Goal: Task Accomplishment & Management: Use online tool/utility

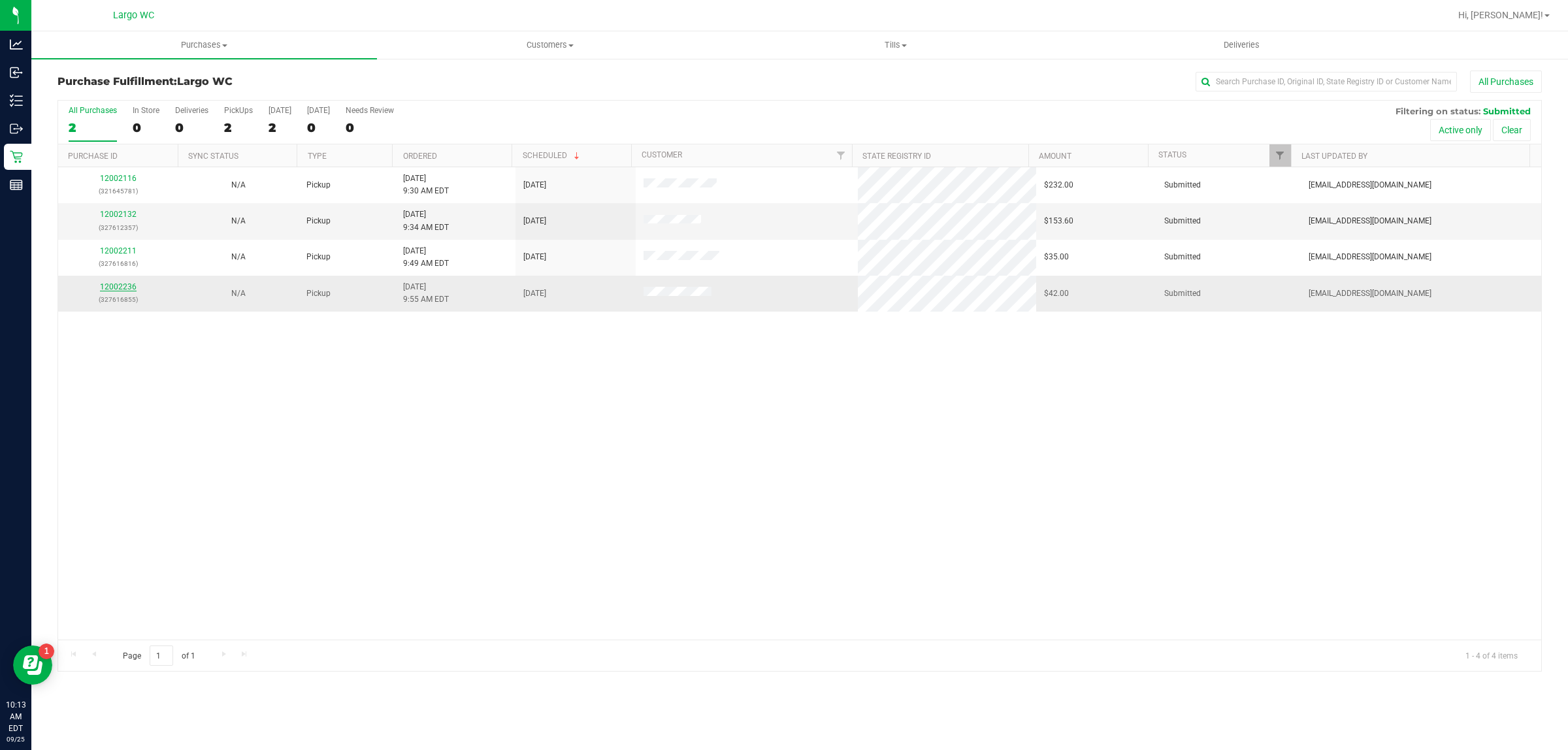
click at [108, 292] on link "12002236" at bounding box center [118, 287] width 37 height 9
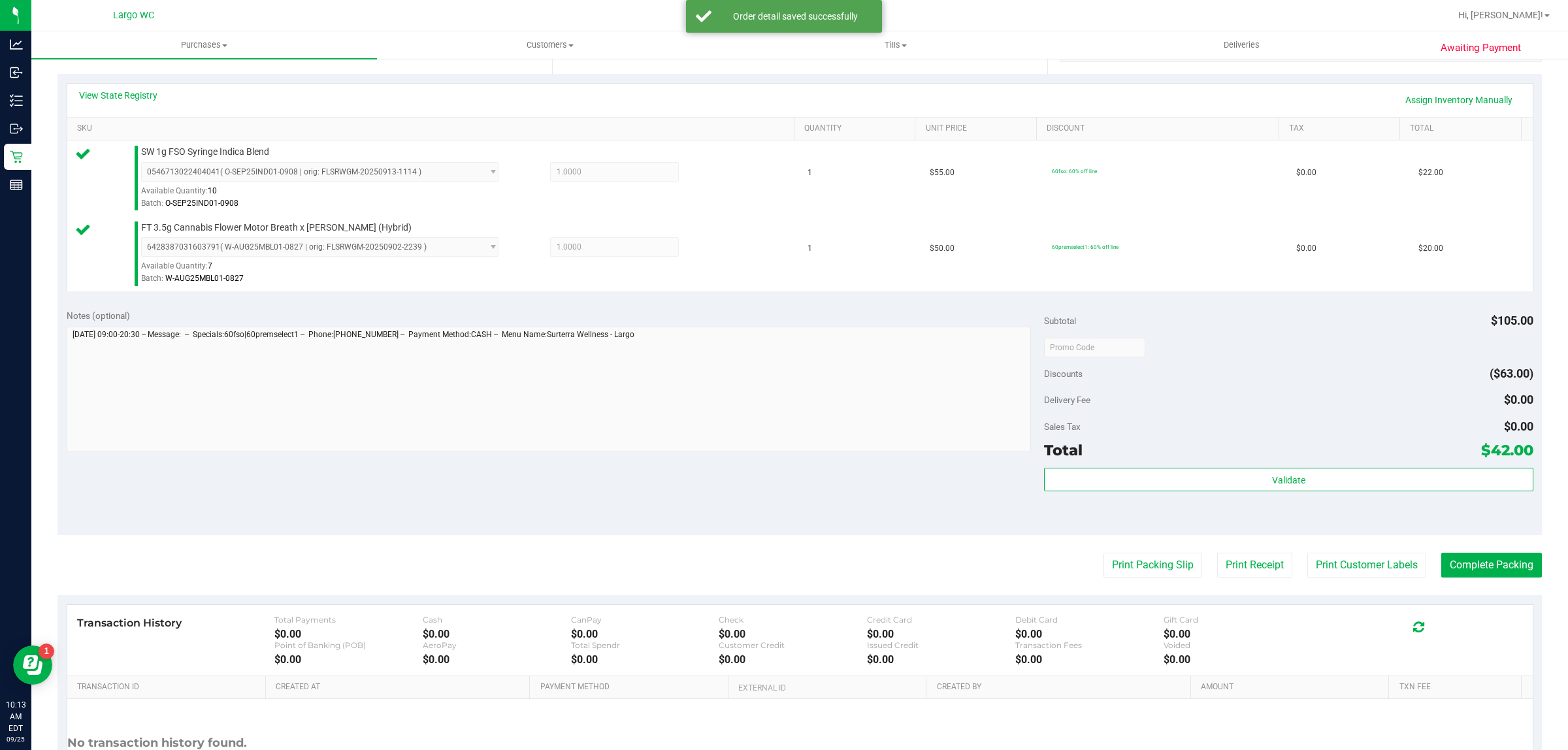
scroll to position [393, 0]
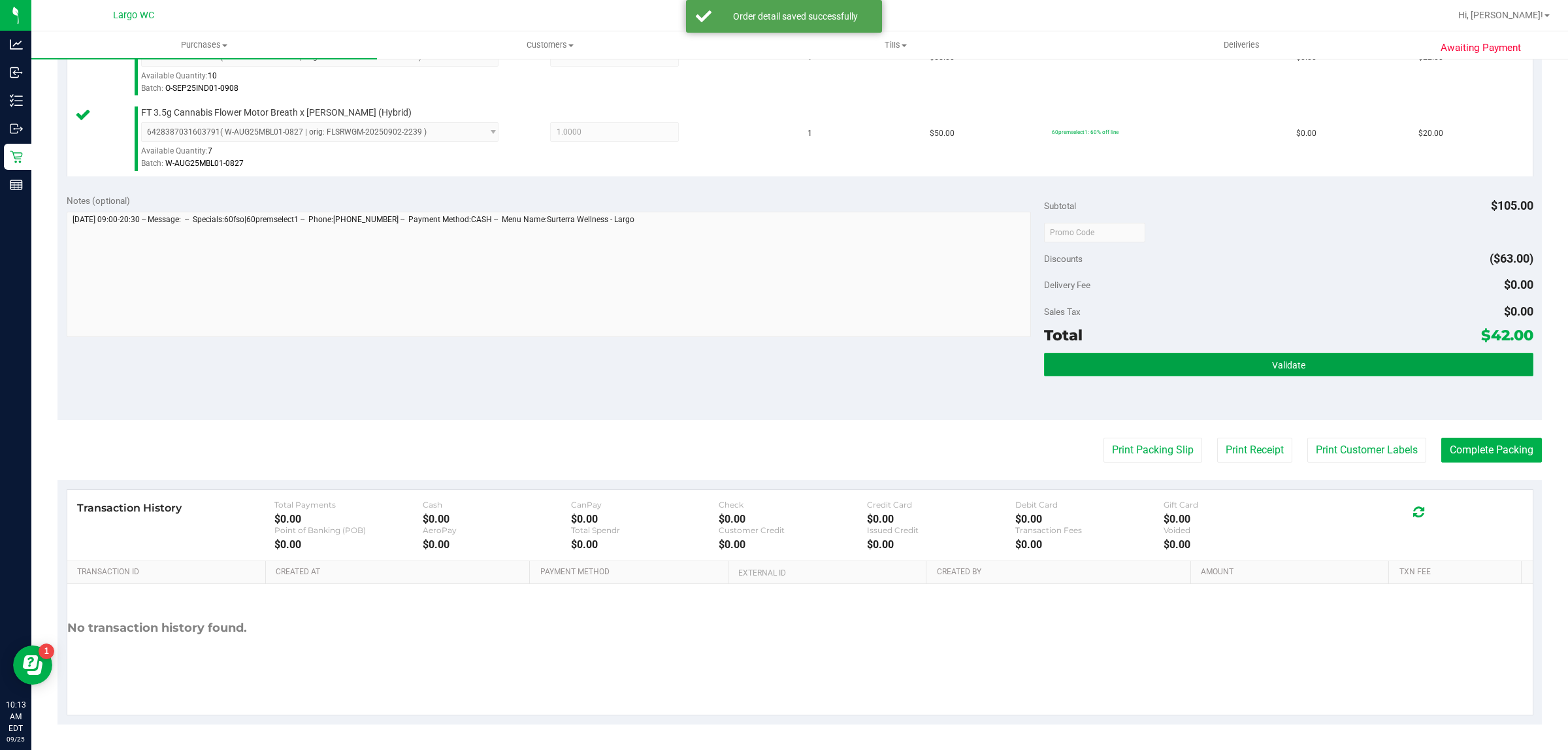
click at [1311, 369] on button "Validate" at bounding box center [1288, 364] width 489 height 23
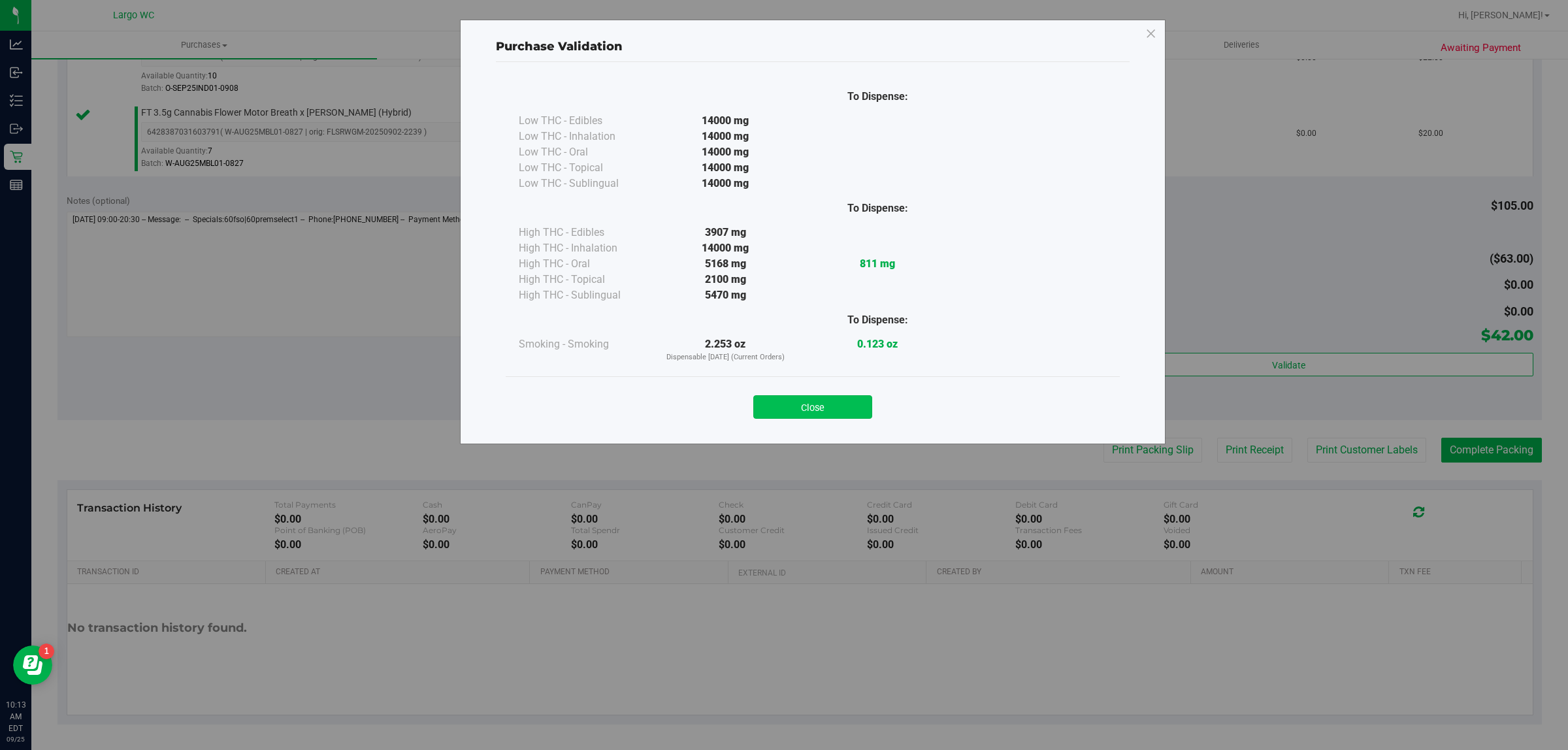
click at [823, 400] on button "Close" at bounding box center [812, 407] width 119 height 23
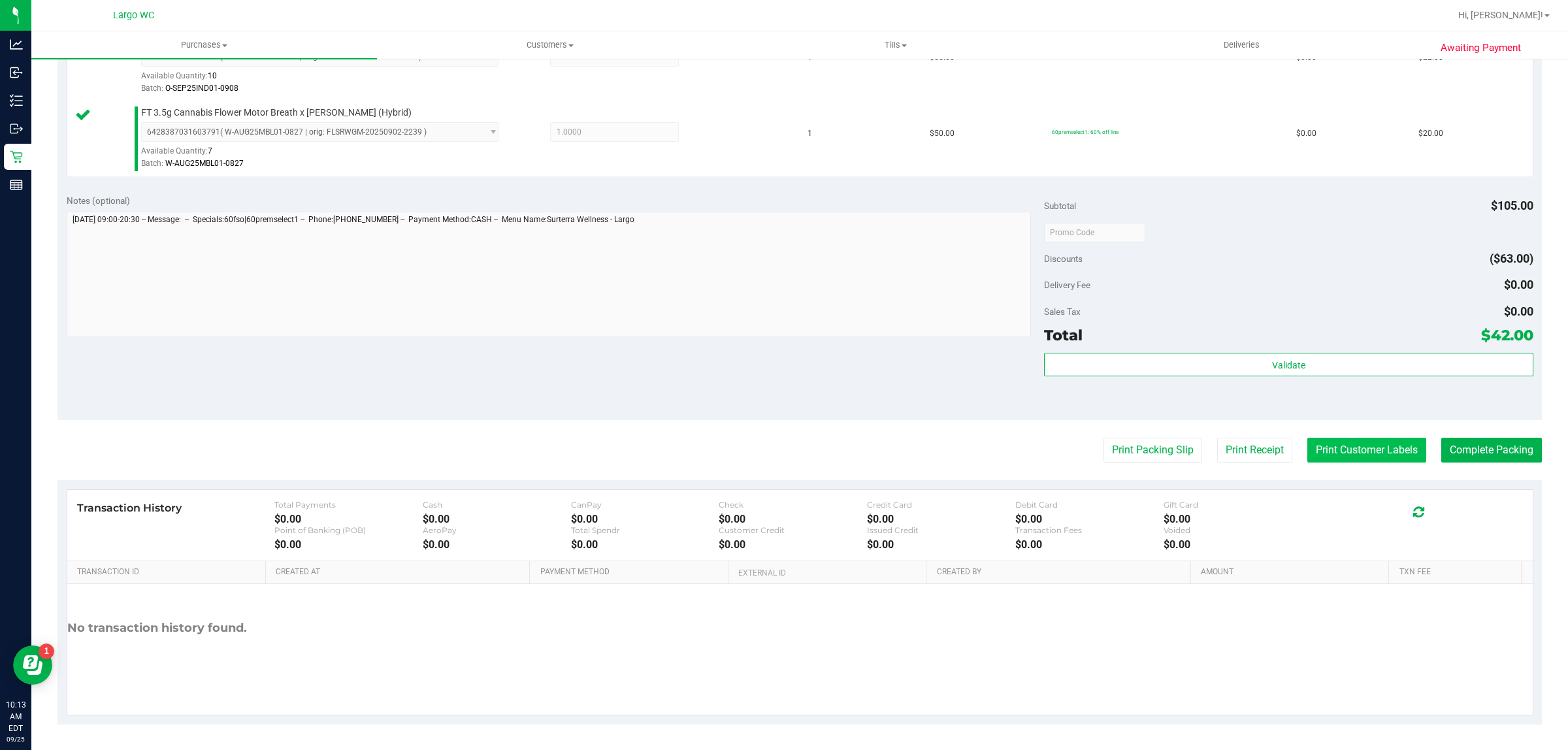
click at [1328, 452] on button "Print Customer Labels" at bounding box center [1366, 450] width 119 height 24
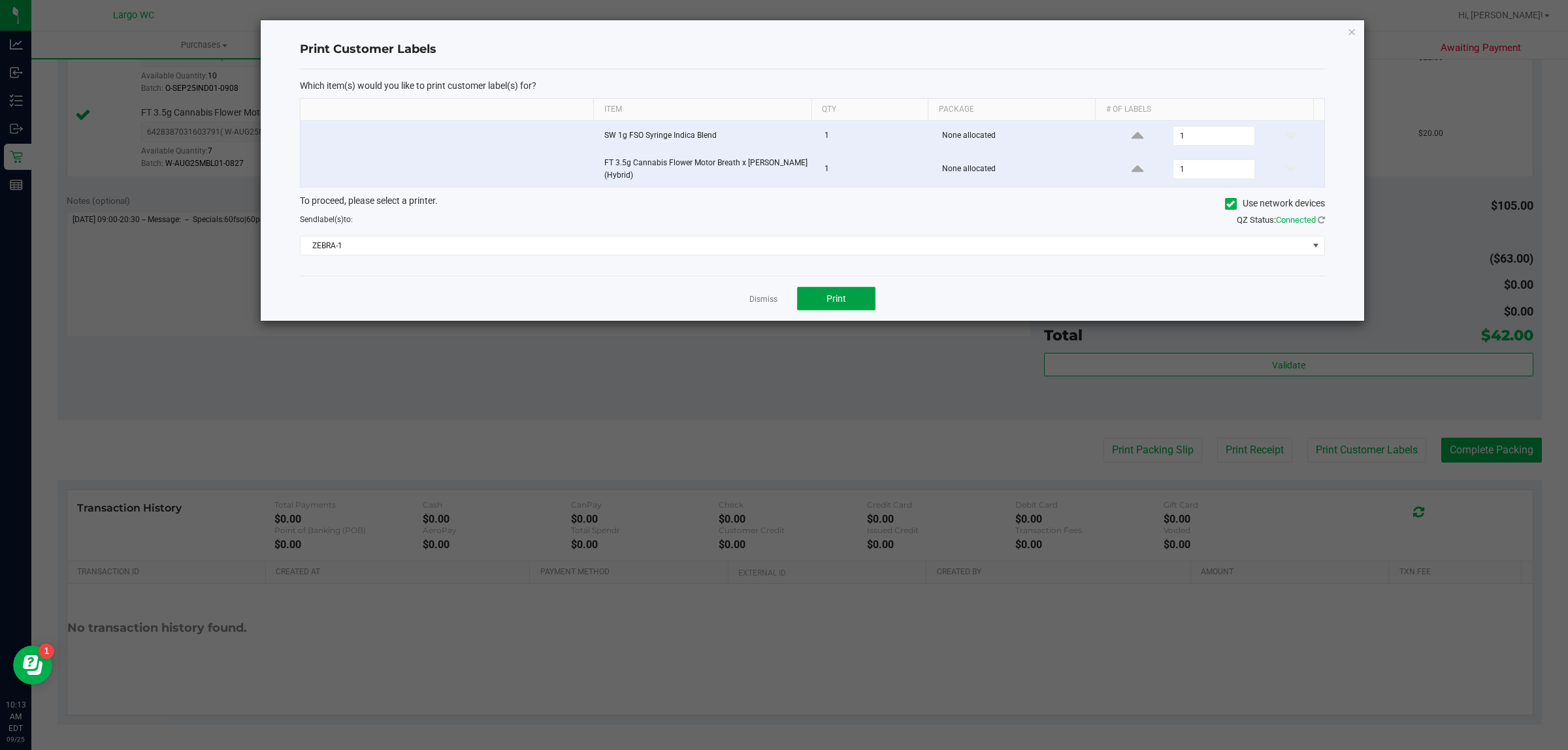
click at [837, 298] on span "Print" at bounding box center [836, 298] width 20 height 10
click at [1350, 37] on icon "button" at bounding box center [1352, 31] width 9 height 16
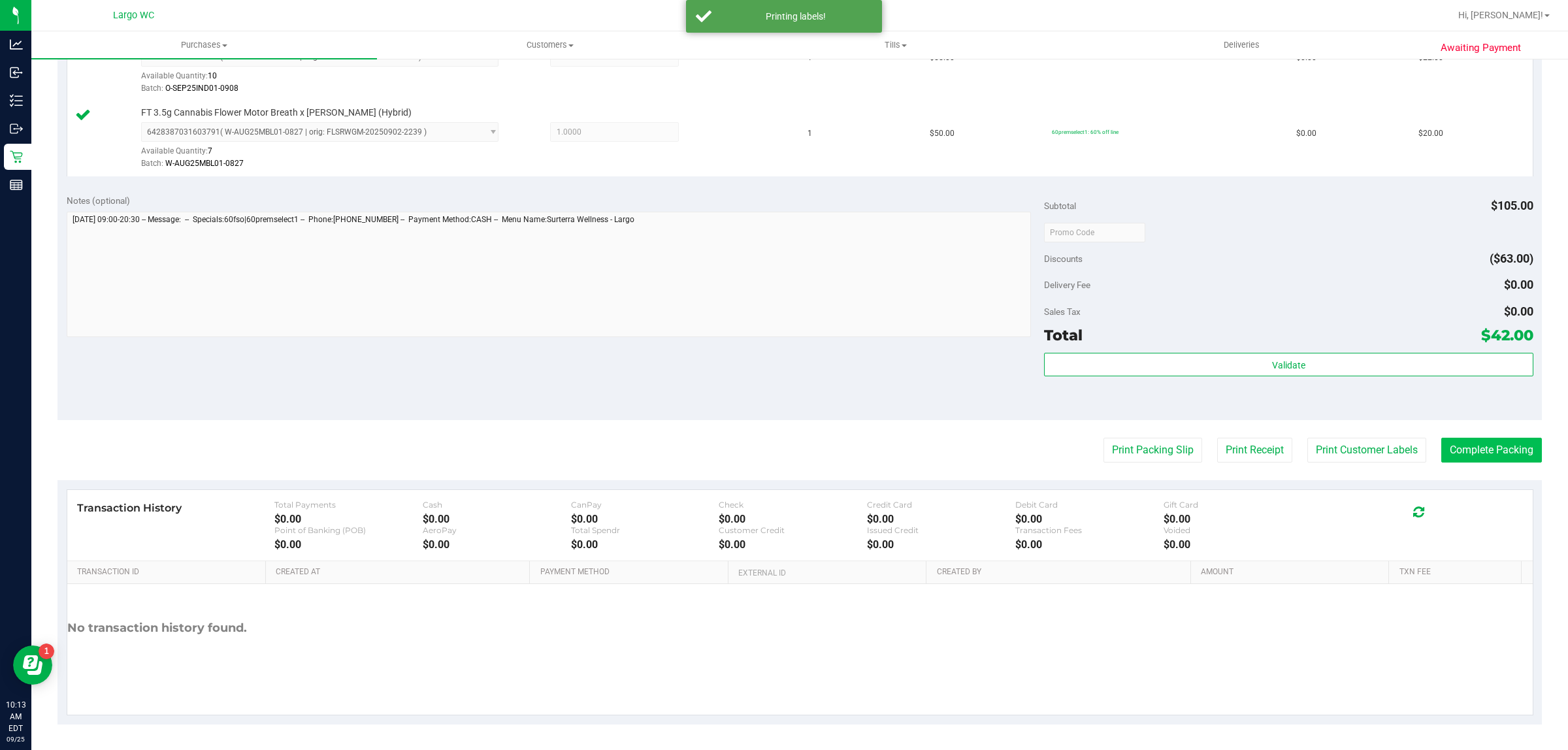
click at [1486, 452] on button "Complete Packing" at bounding box center [1491, 450] width 100 height 24
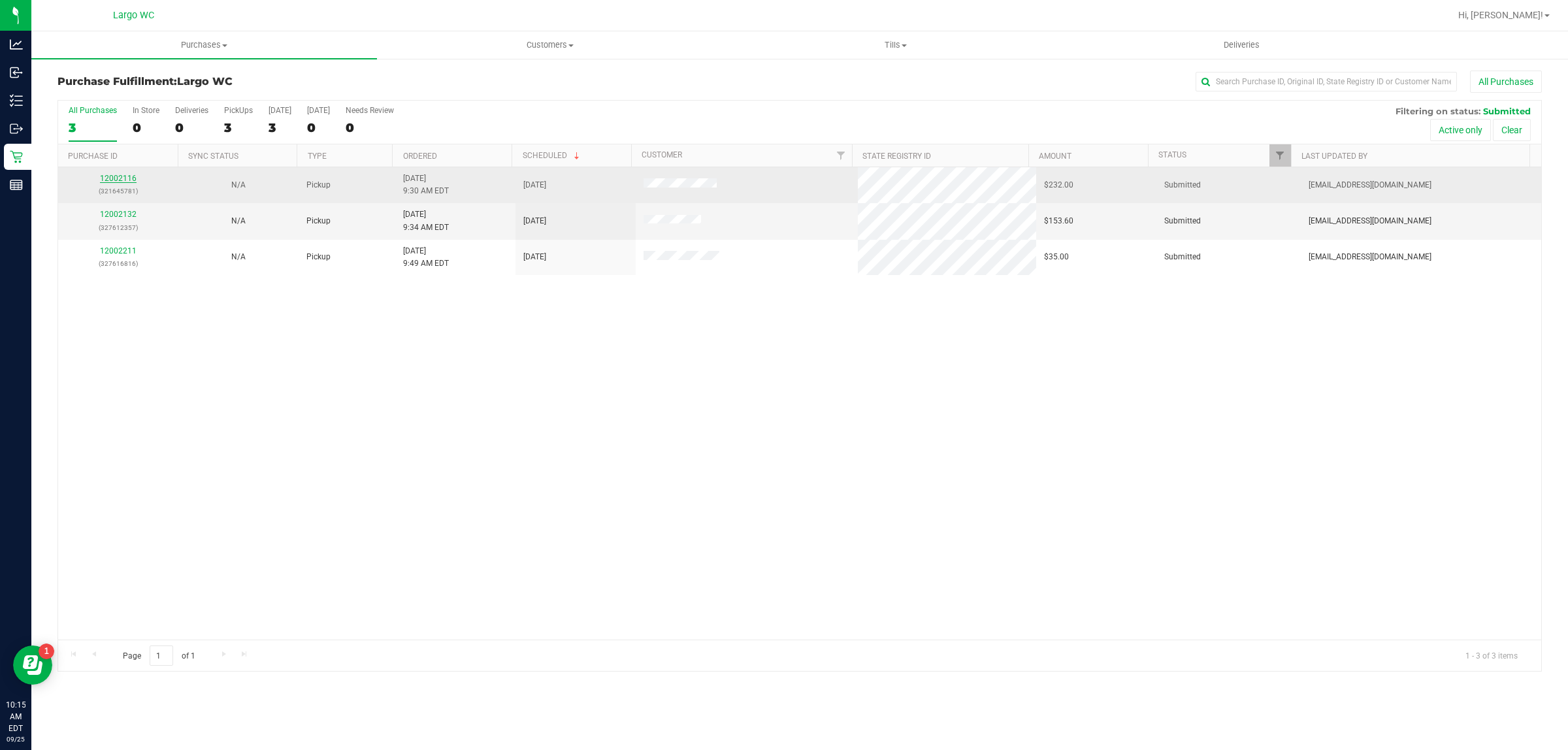
click at [111, 182] on link "12002116" at bounding box center [118, 178] width 37 height 9
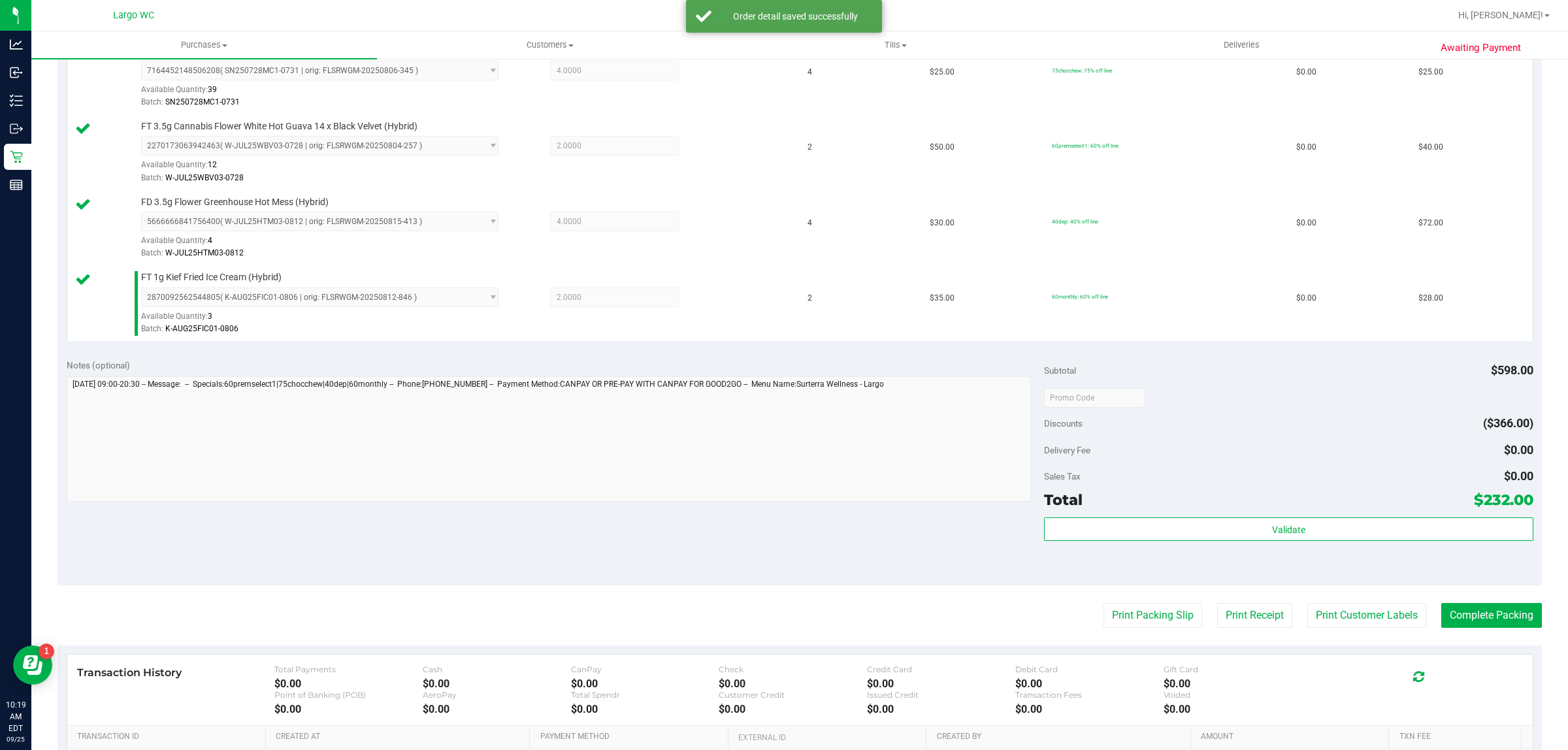
scroll to position [697, 0]
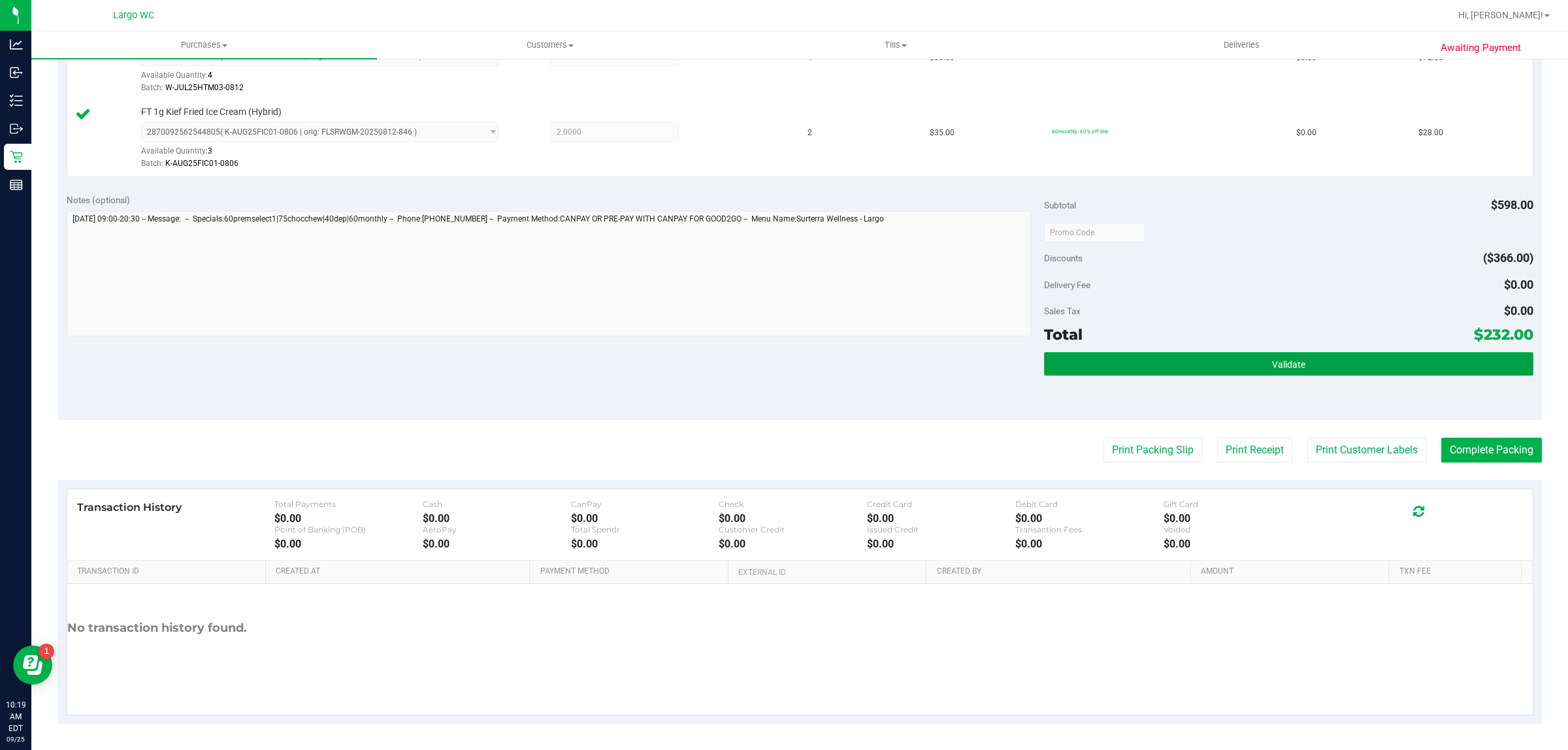
click at [1321, 374] on button "Validate" at bounding box center [1288, 364] width 489 height 23
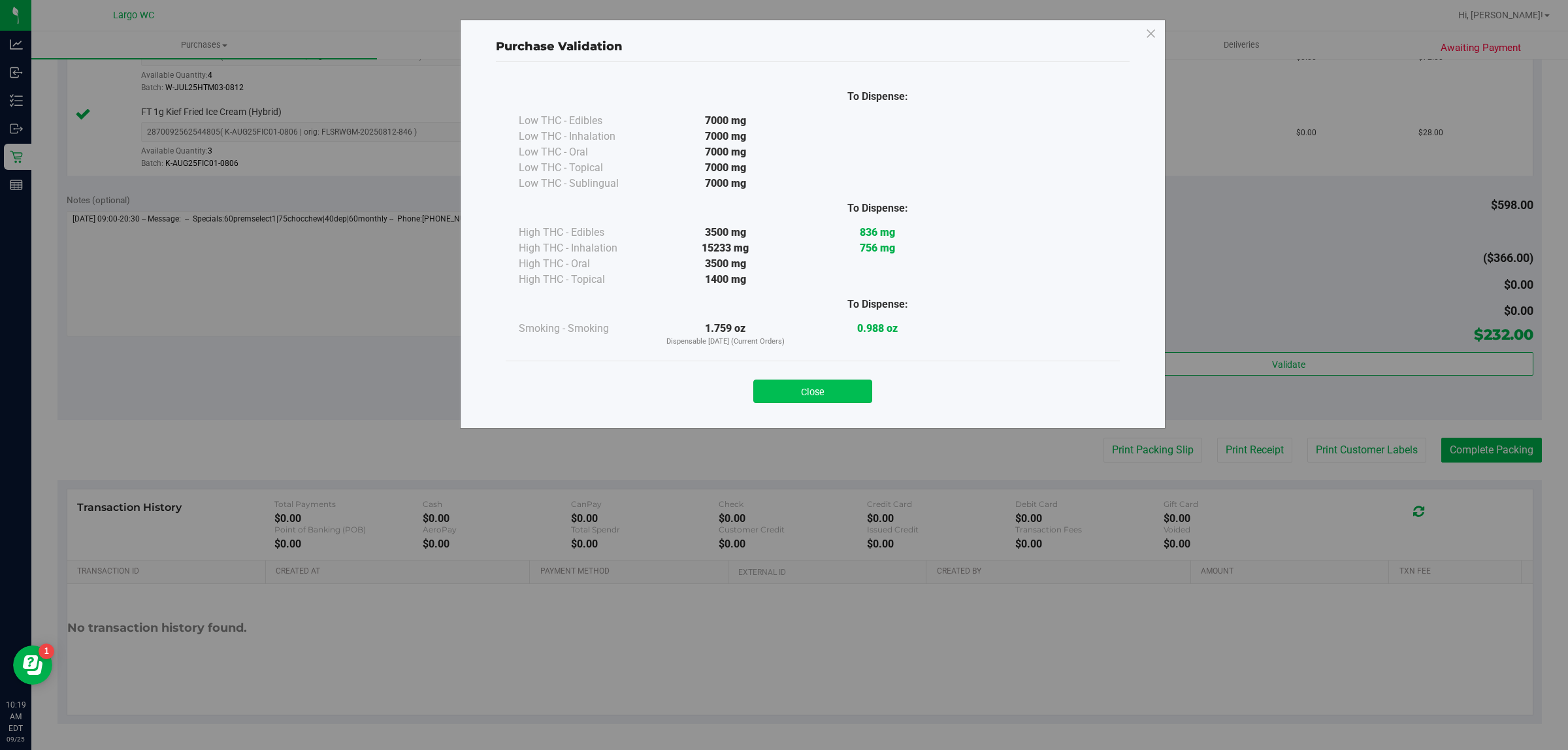
click at [820, 382] on button "Close" at bounding box center [812, 391] width 119 height 23
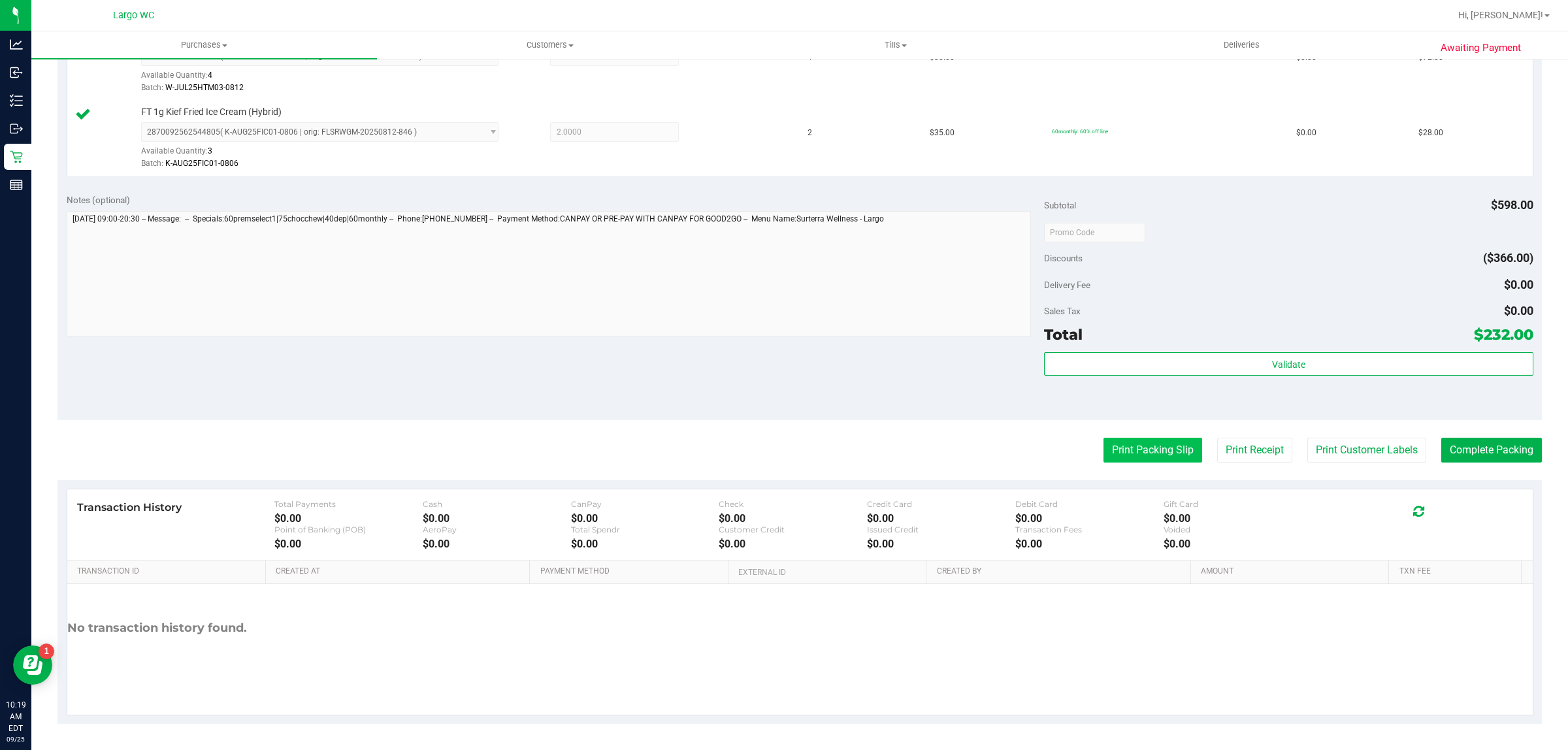
click at [1145, 451] on button "Print Packing Slip" at bounding box center [1153, 450] width 98 height 24
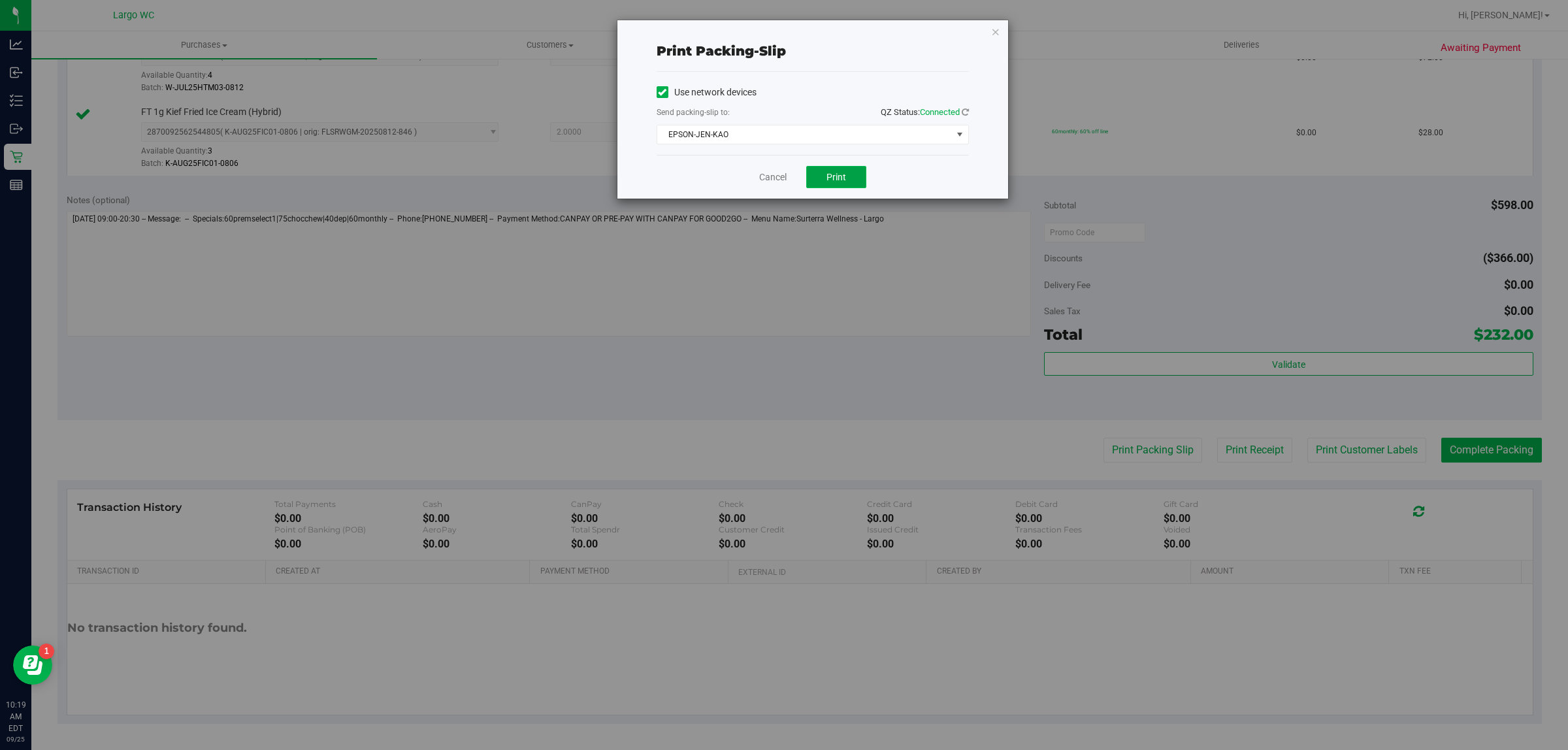
click at [844, 175] on span "Print" at bounding box center [836, 176] width 20 height 10
click at [991, 38] on icon "button" at bounding box center [996, 31] width 9 height 16
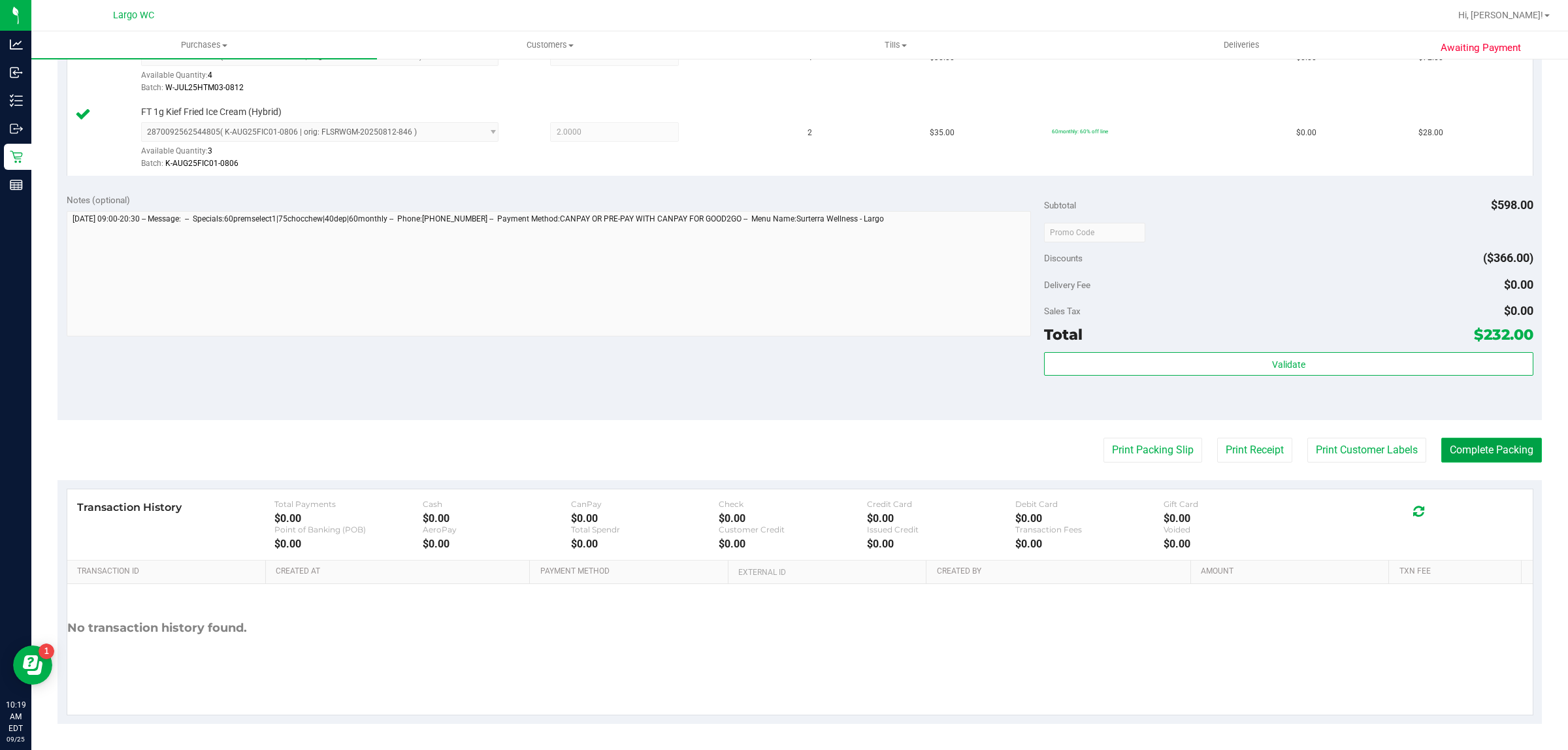
click at [1495, 462] on button "Complete Packing" at bounding box center [1491, 450] width 100 height 24
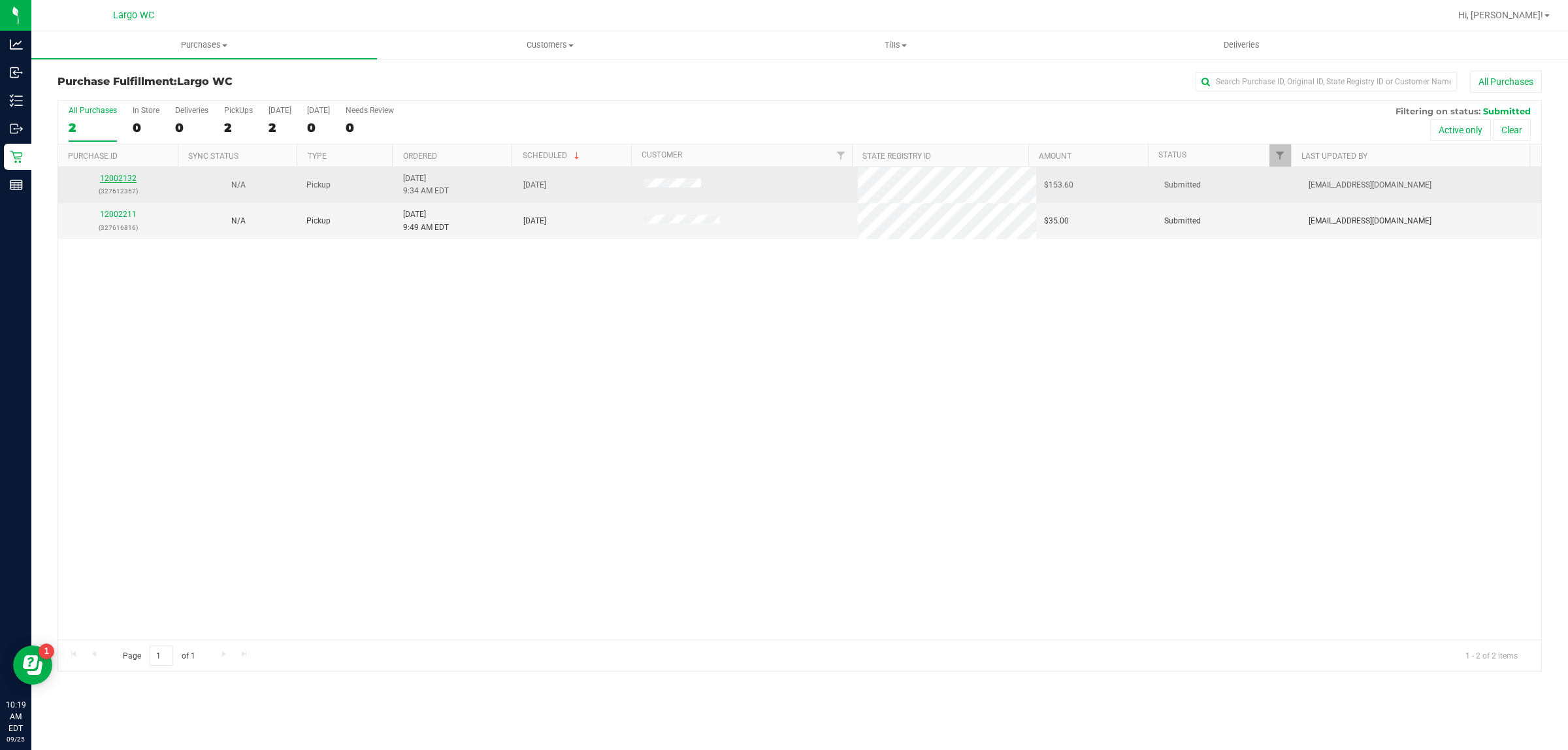
click at [122, 180] on link "12002132" at bounding box center [118, 178] width 37 height 9
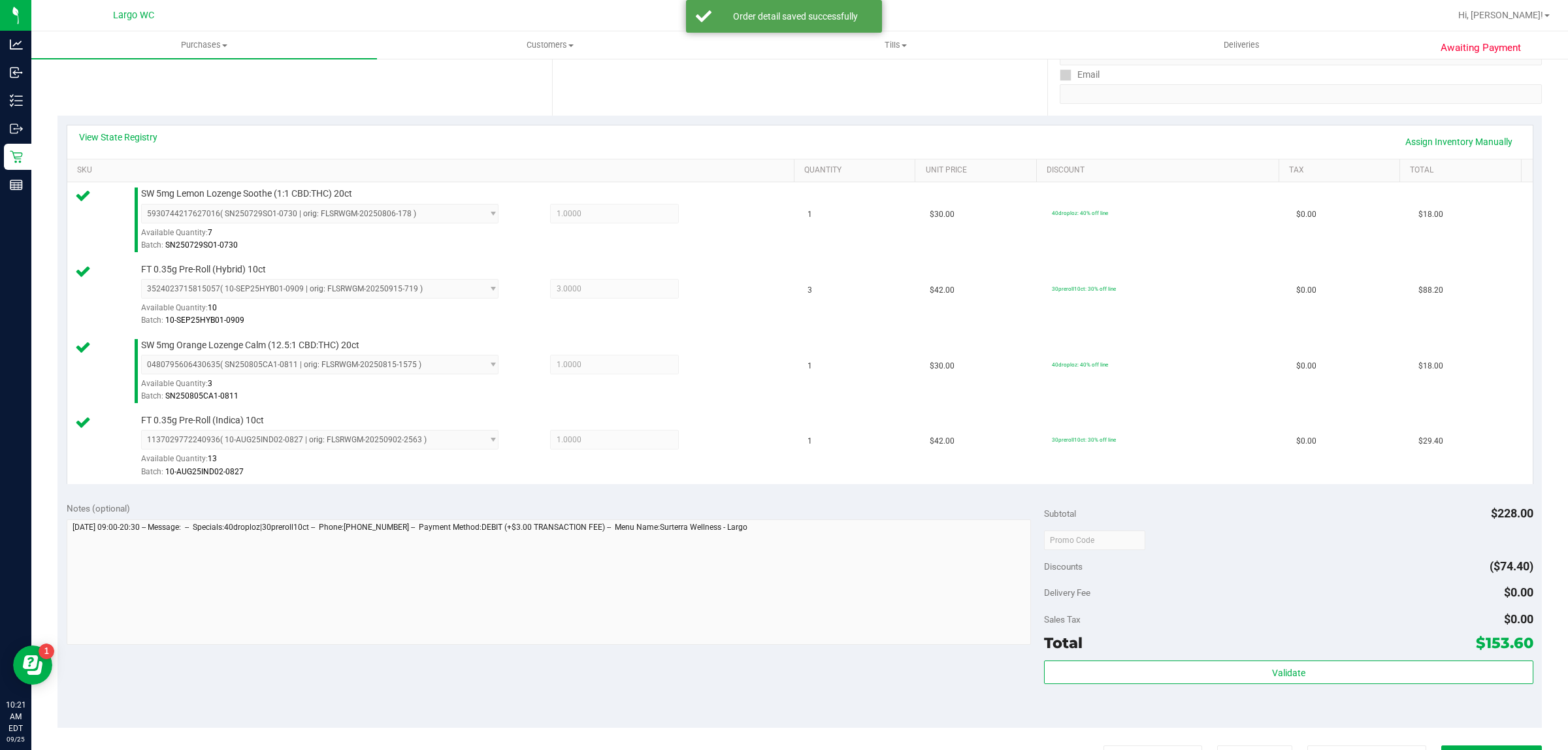
scroll to position [546, 0]
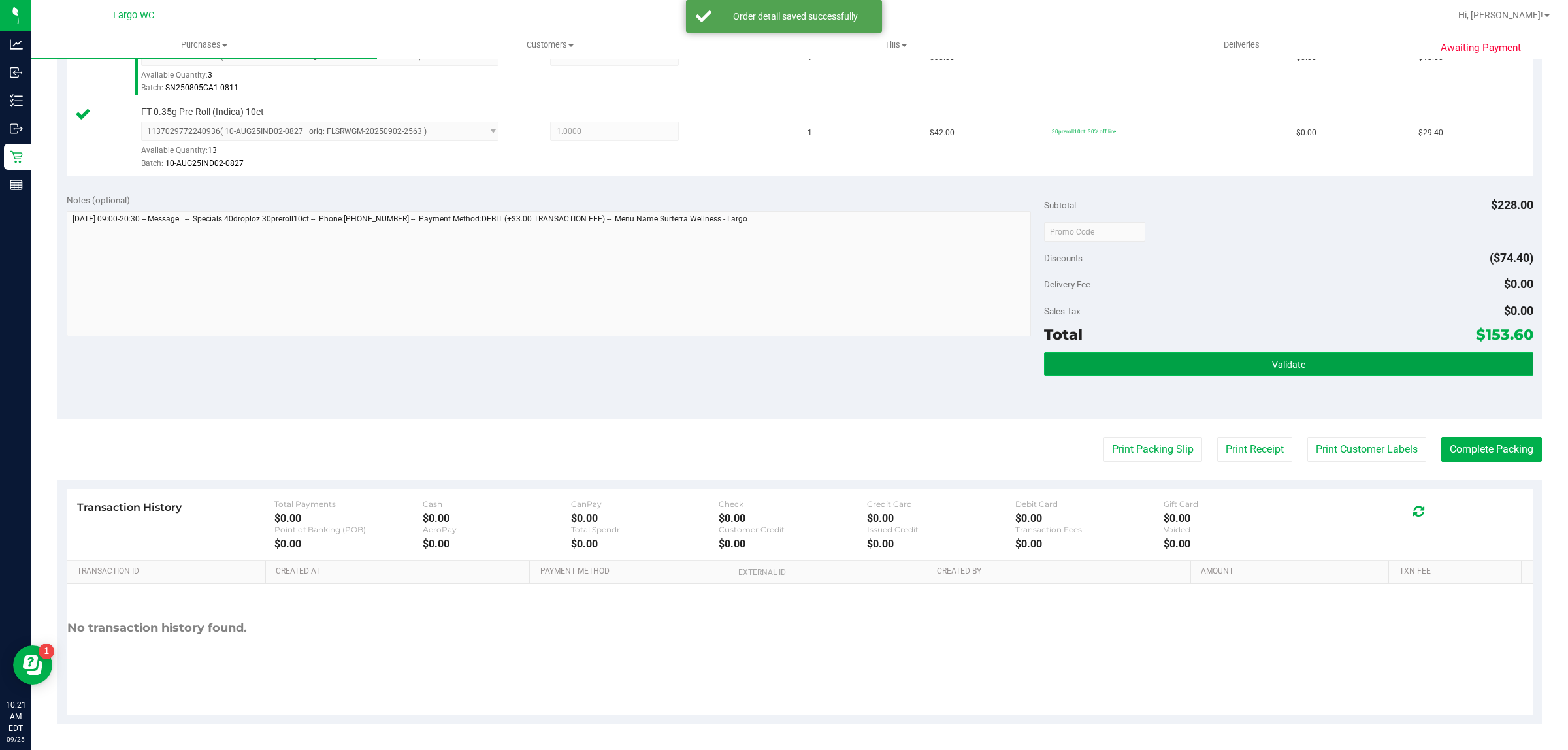
click at [1314, 353] on button "Validate" at bounding box center [1288, 364] width 489 height 23
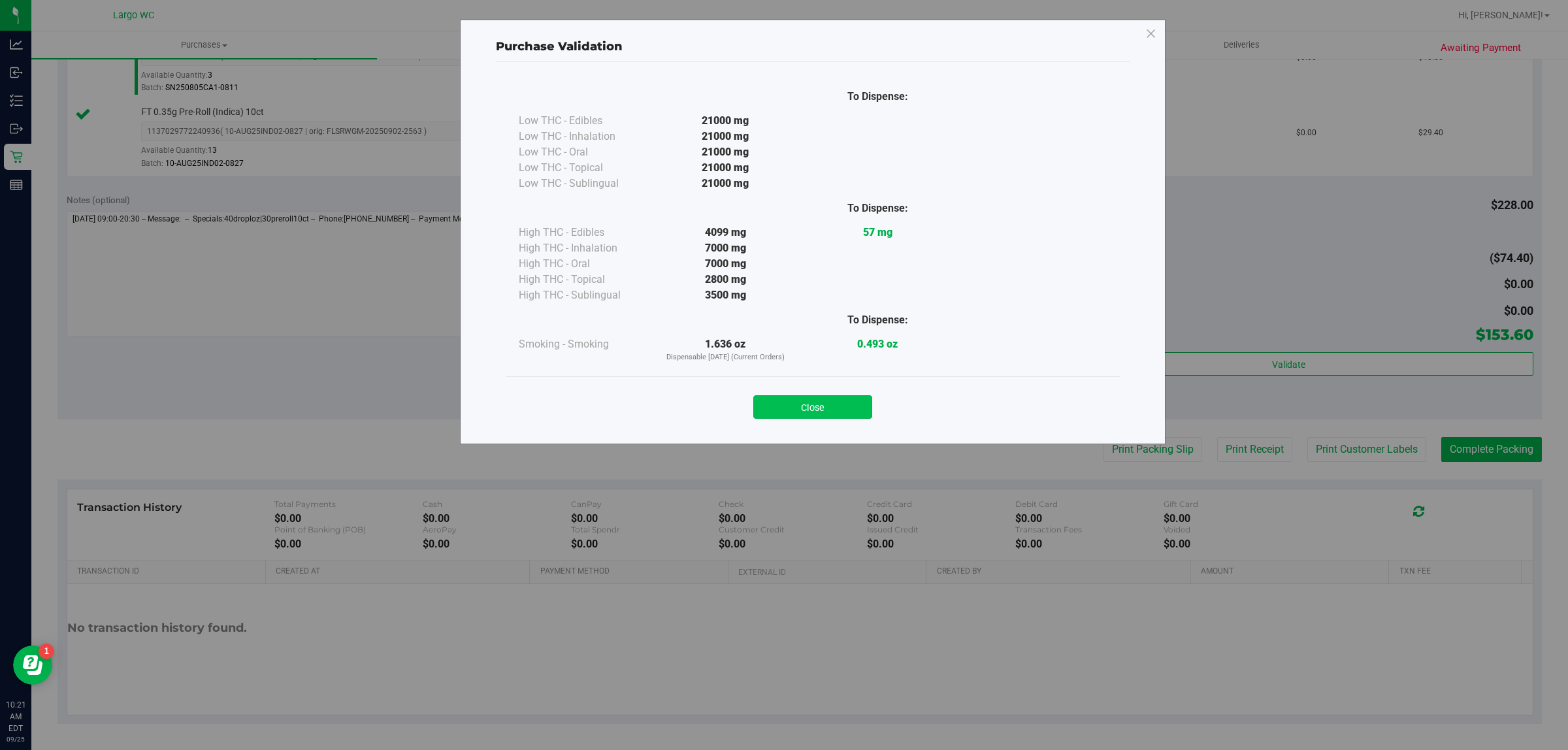
click at [843, 405] on button "Close" at bounding box center [812, 407] width 119 height 23
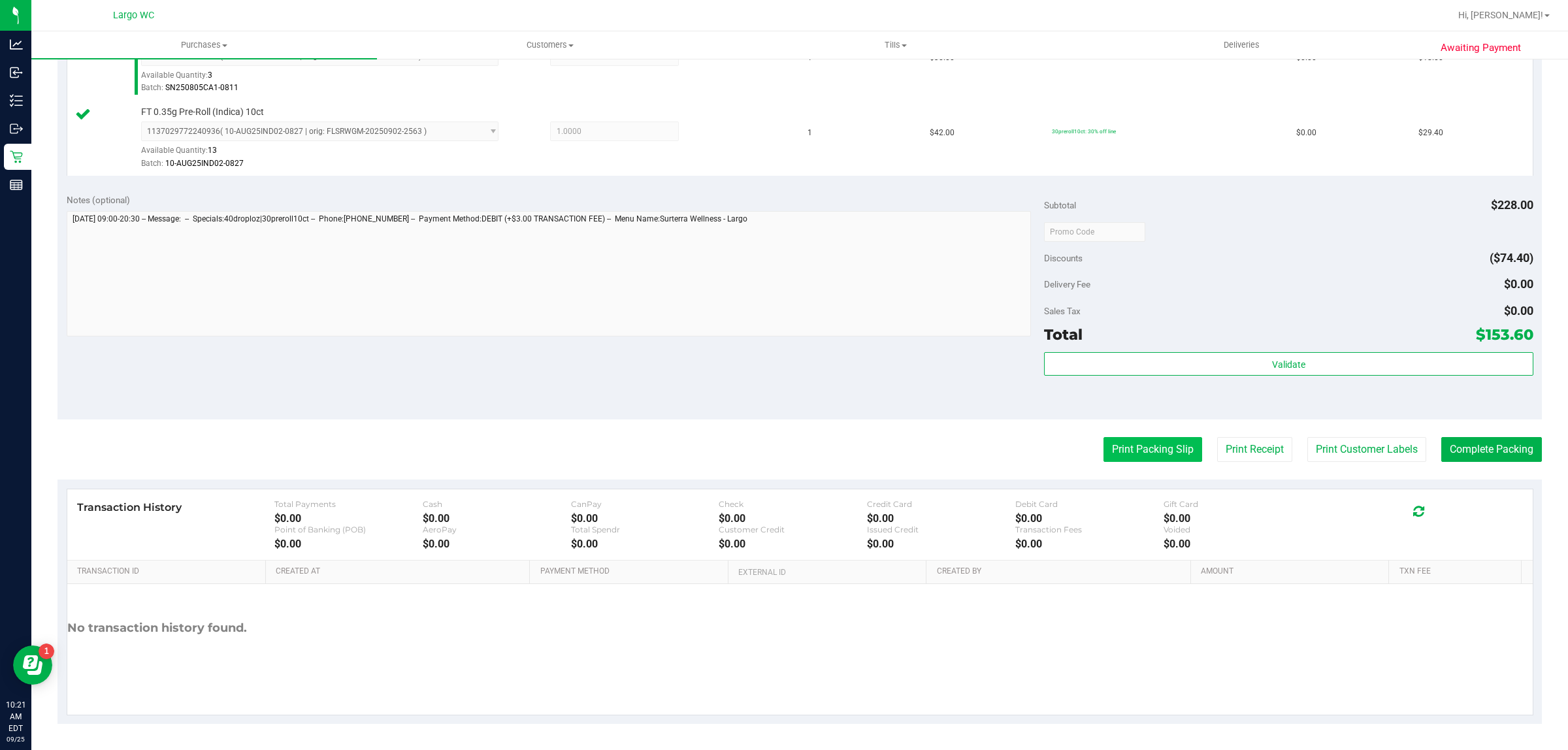
click at [1153, 458] on button "Print Packing Slip" at bounding box center [1153, 449] width 98 height 24
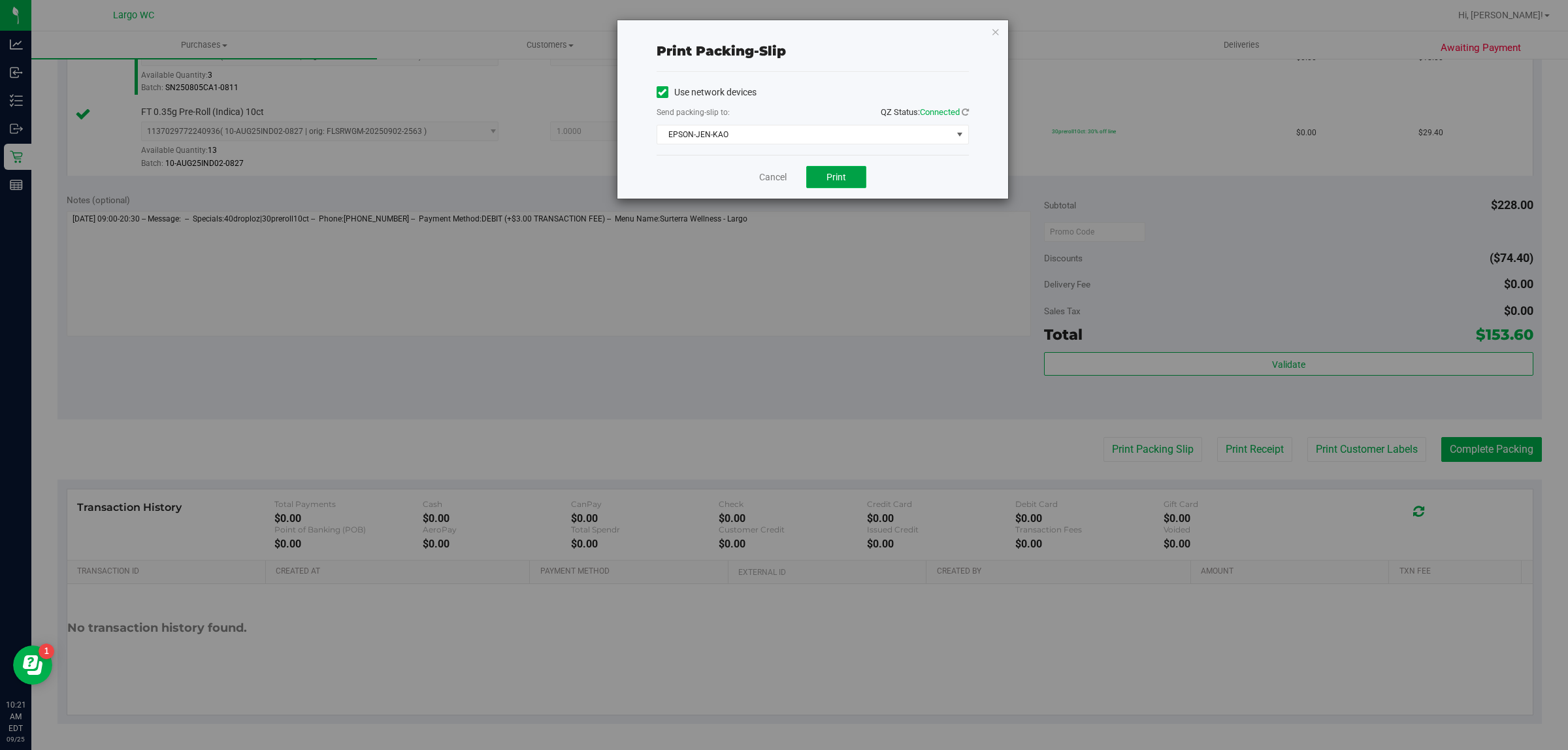
click at [843, 188] on button "Print" at bounding box center [837, 177] width 60 height 22
click at [996, 31] on icon "button" at bounding box center [996, 31] width 9 height 16
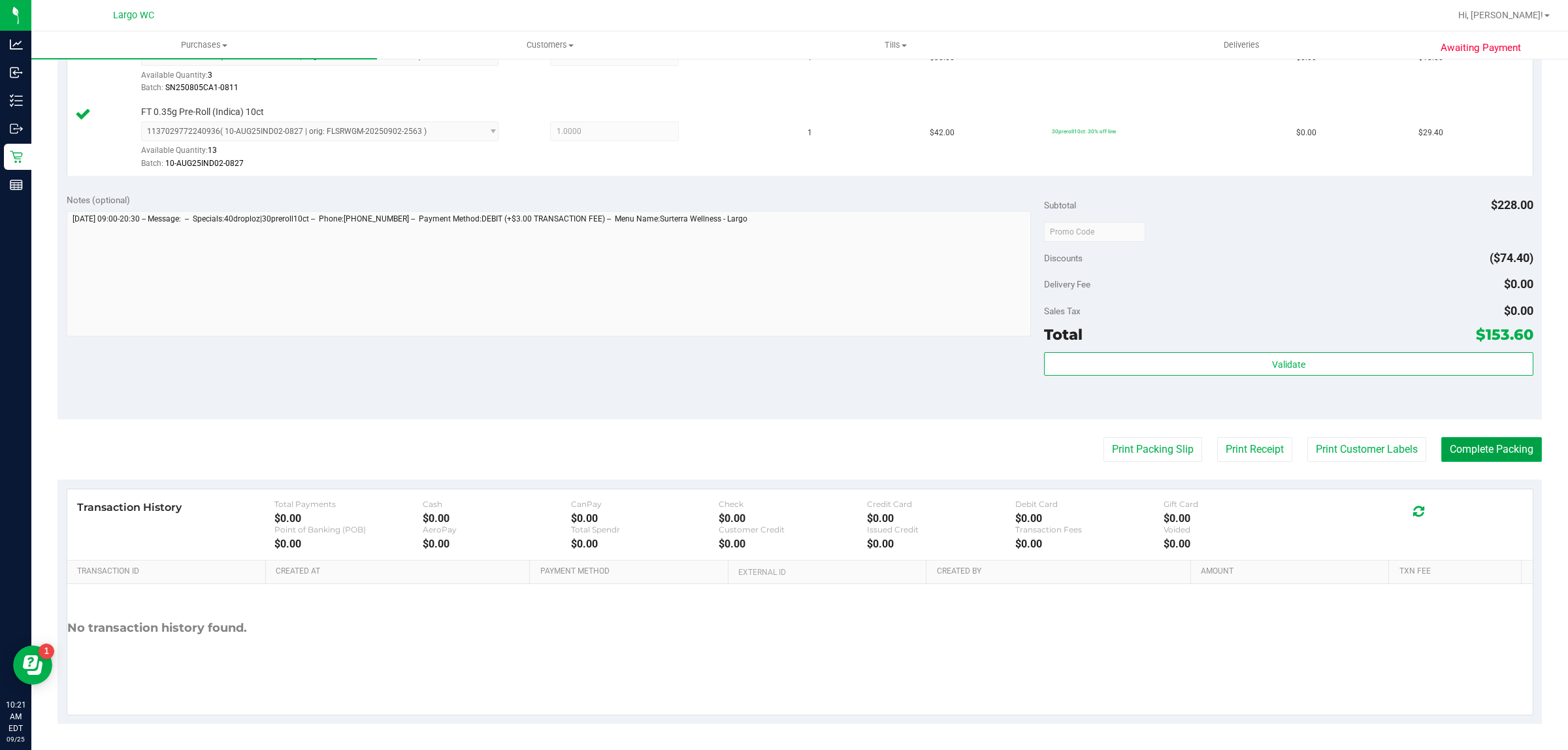
click at [1495, 452] on button "Complete Packing" at bounding box center [1491, 449] width 100 height 24
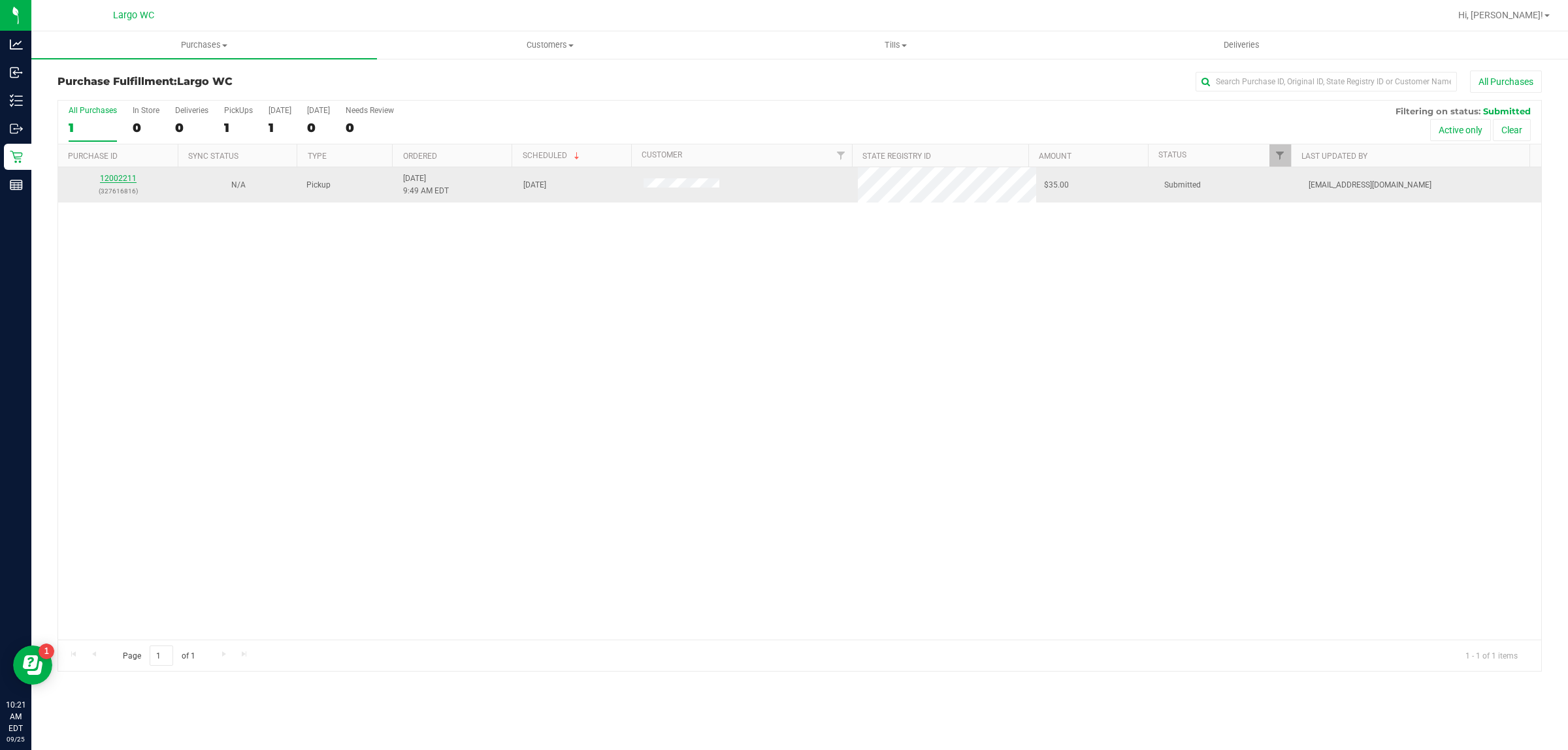
click at [119, 183] on link "12002211" at bounding box center [118, 178] width 37 height 9
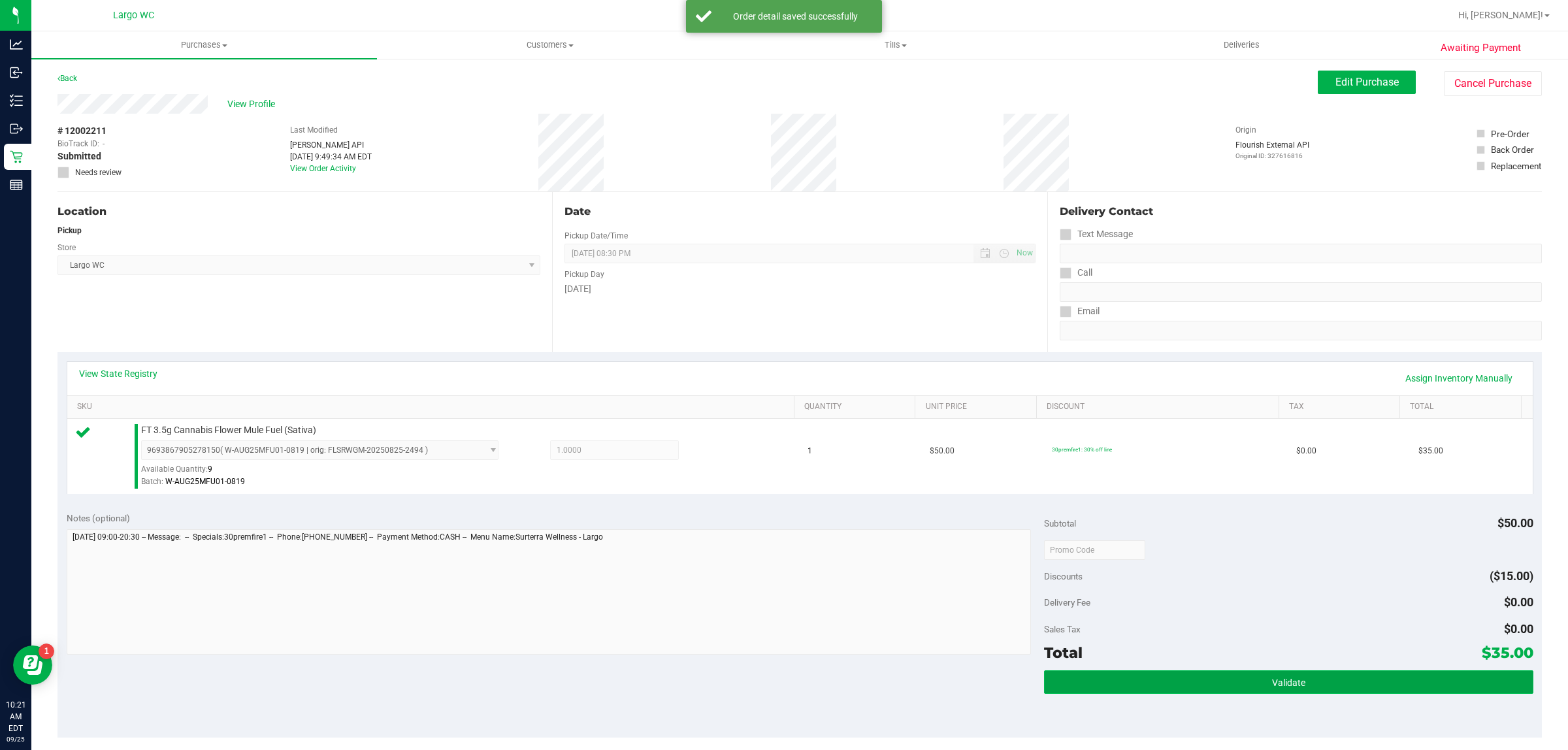
click at [1311, 687] on button "Validate" at bounding box center [1288, 682] width 489 height 23
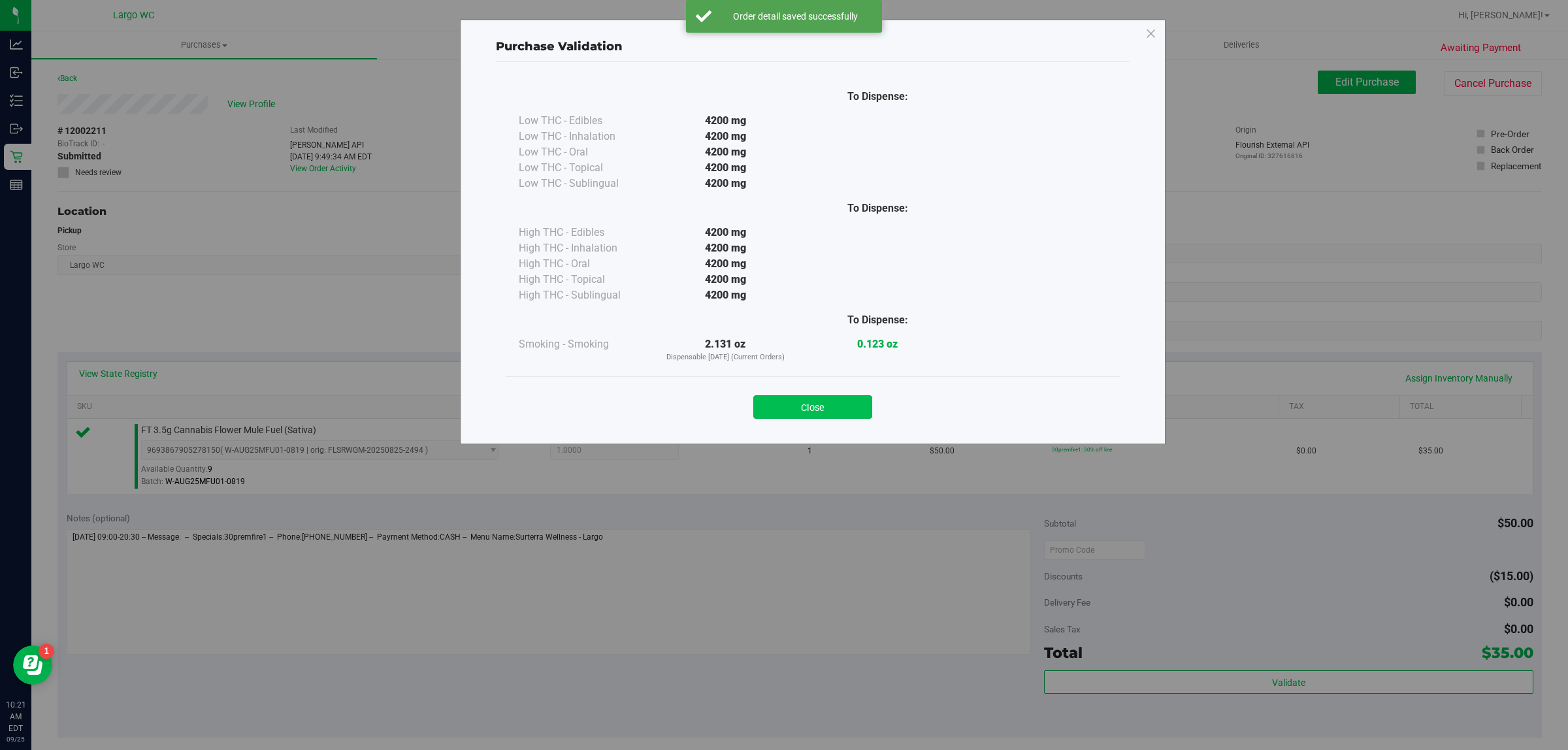
click at [843, 396] on button "Close" at bounding box center [812, 407] width 119 height 23
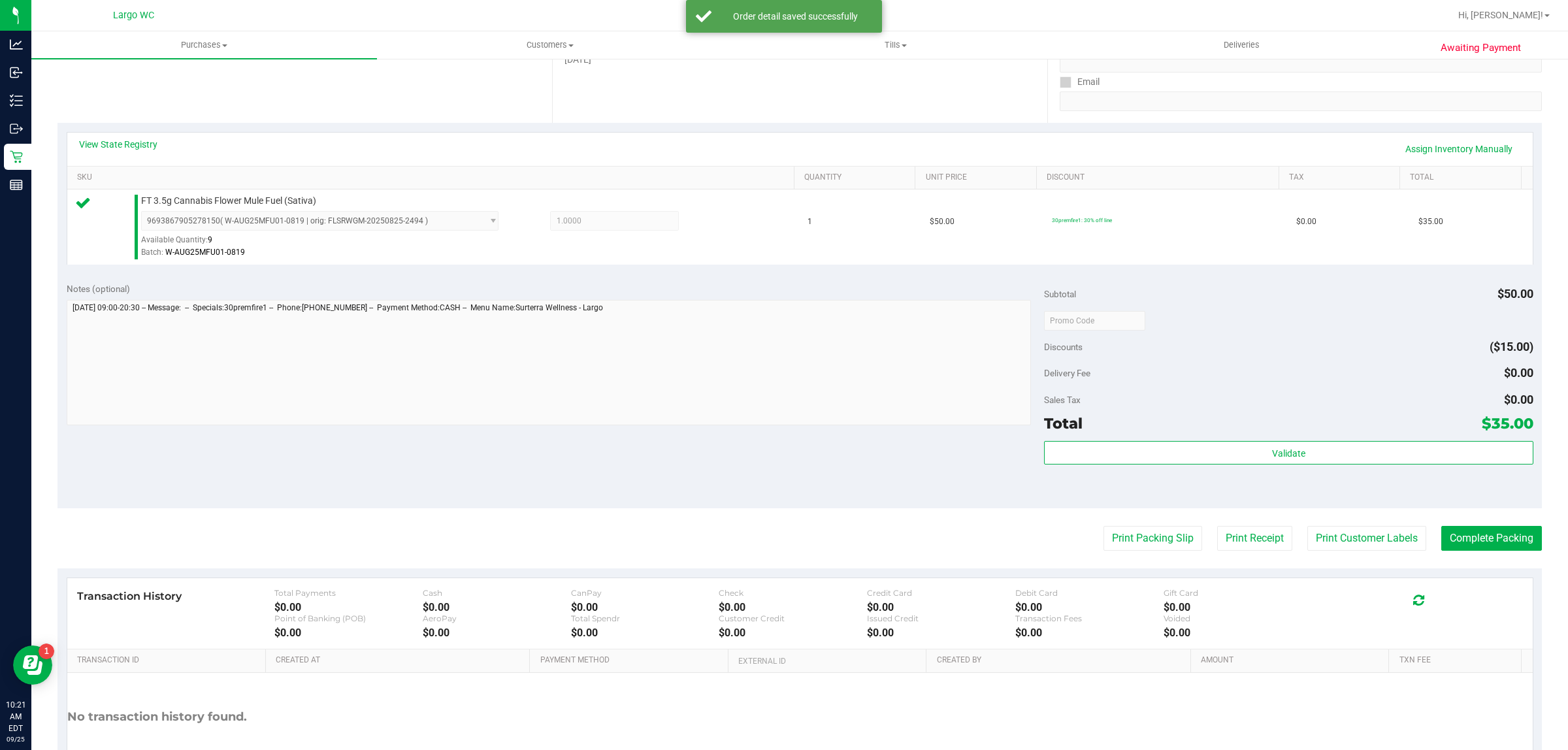
scroll to position [318, 0]
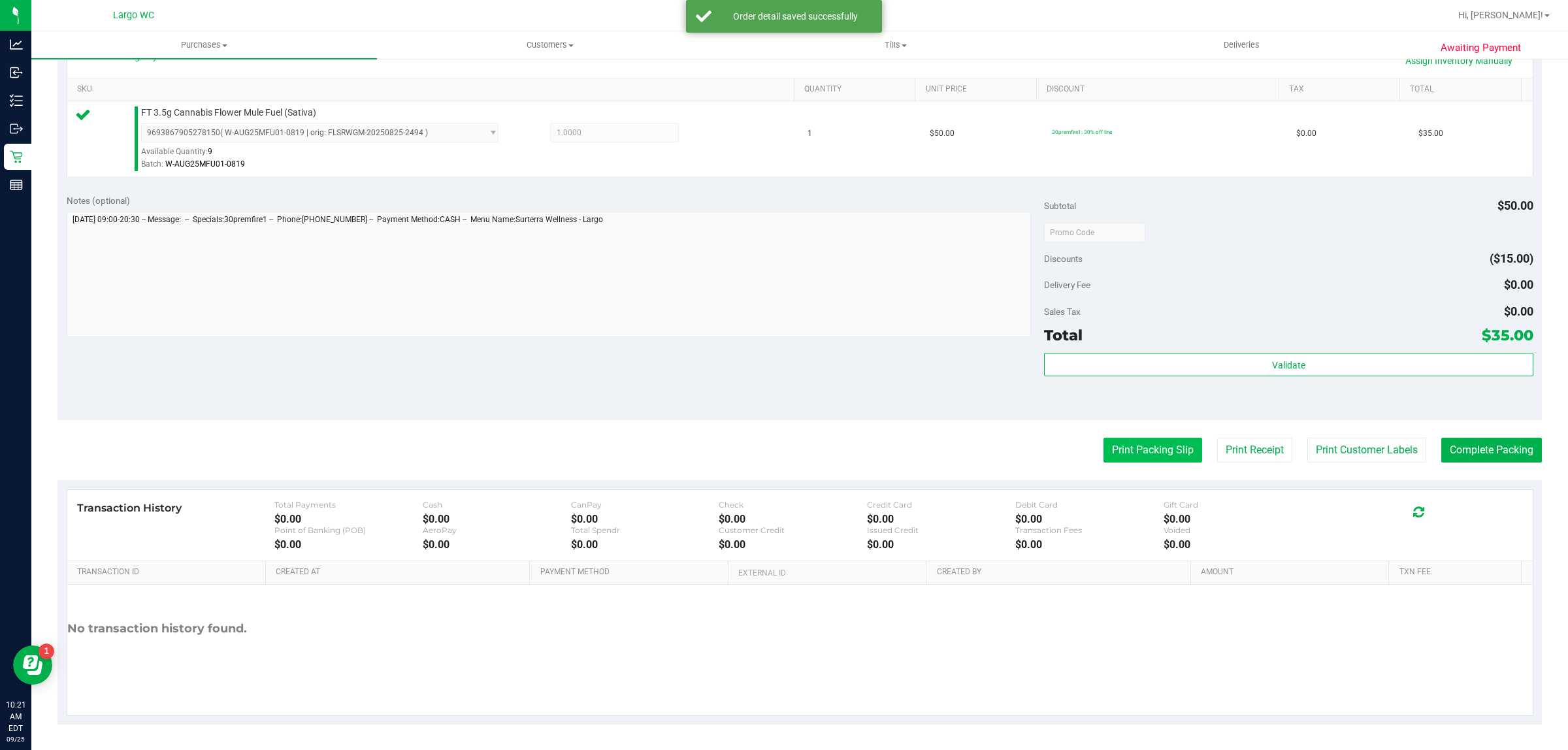
click at [1140, 444] on button "Print Packing Slip" at bounding box center [1153, 450] width 98 height 24
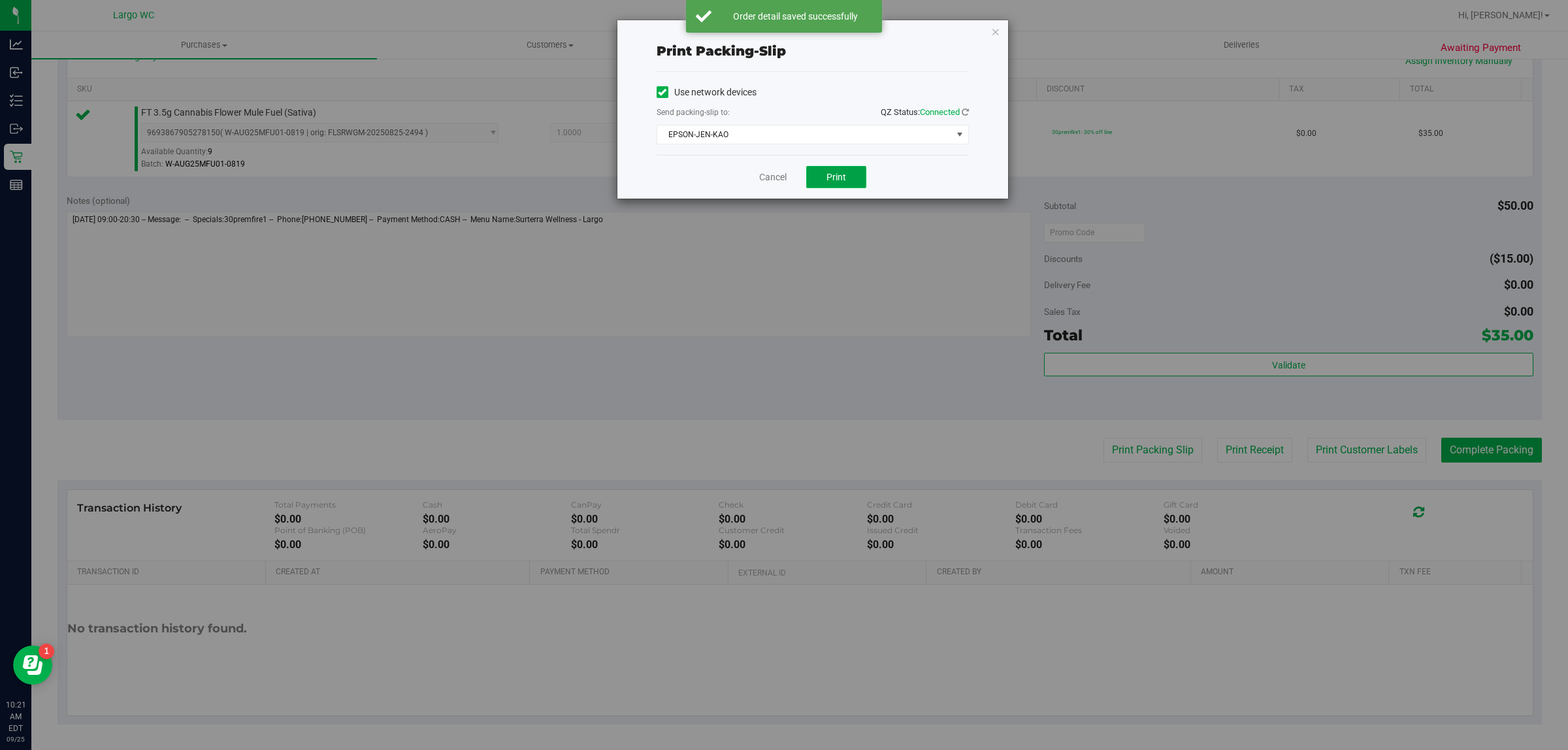
click at [834, 182] on span "Print" at bounding box center [836, 176] width 20 height 10
click at [1000, 34] on icon "button" at bounding box center [996, 31] width 9 height 16
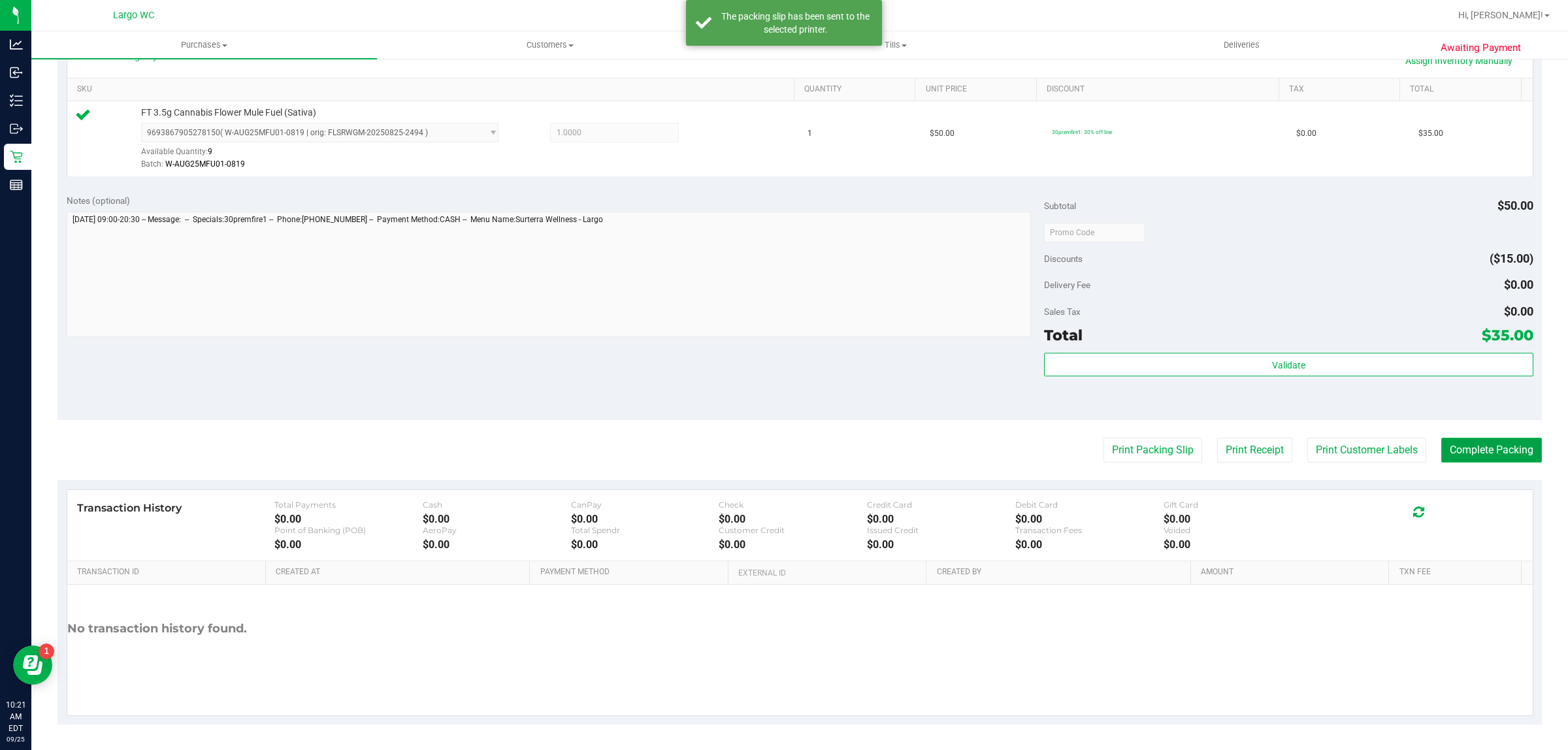
click at [1497, 453] on button "Complete Packing" at bounding box center [1491, 450] width 100 height 24
